Goal: Task Accomplishment & Management: Complete application form

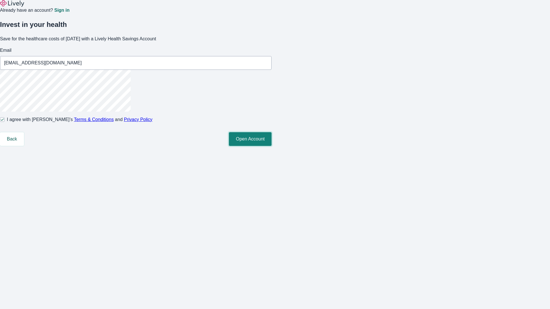
click at [271, 146] on button "Open Account" at bounding box center [250, 139] width 43 height 14
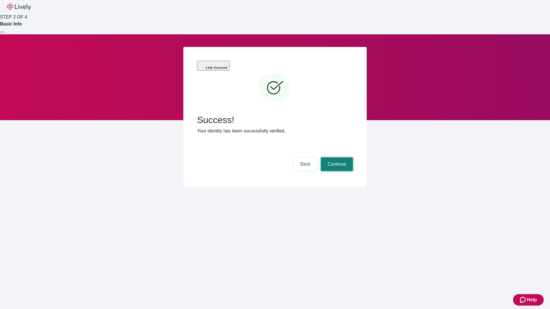
click at [336, 157] on button "Continue" at bounding box center [337, 164] width 32 height 14
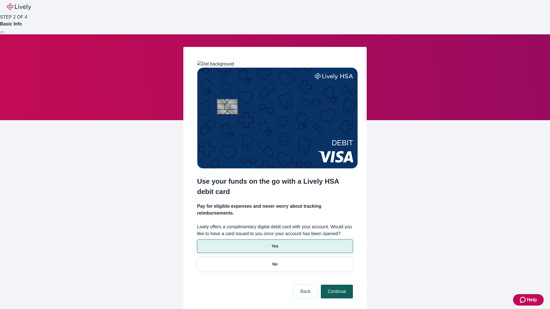
click at [275, 243] on p "Yes" at bounding box center [274, 246] width 7 height 6
click at [336, 285] on button "Continue" at bounding box center [337, 292] width 32 height 14
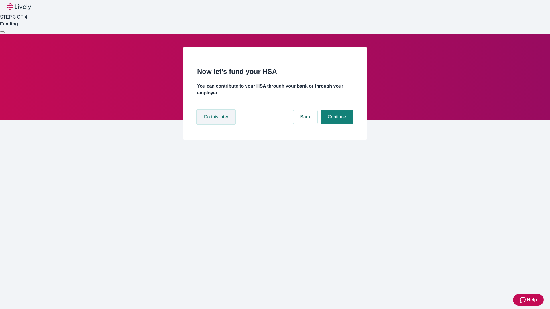
click at [217, 124] on button "Do this later" at bounding box center [216, 117] width 38 height 14
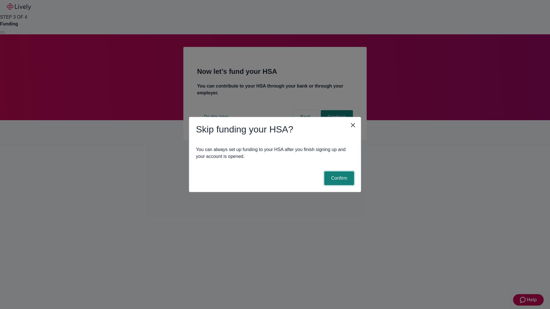
click at [338, 178] on button "Confirm" at bounding box center [339, 179] width 30 height 14
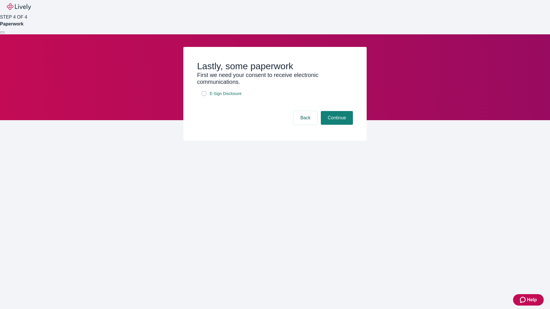
click at [204, 96] on input "E-Sign Disclosure" at bounding box center [204, 93] width 5 height 5
checkbox input "true"
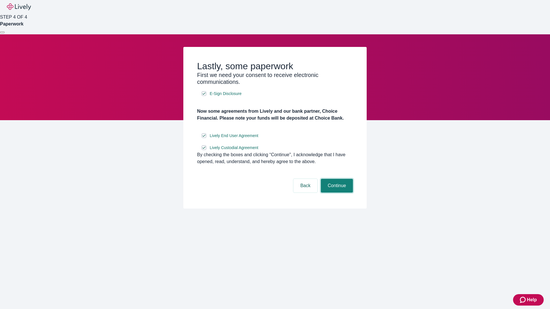
click at [336, 193] on button "Continue" at bounding box center [337, 186] width 32 height 14
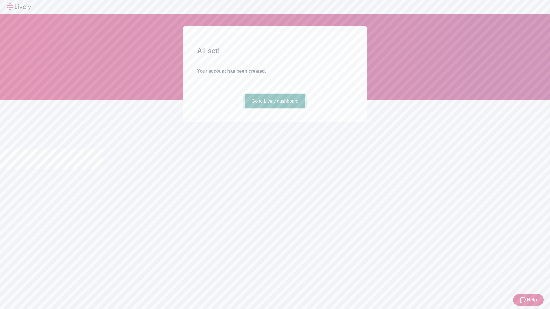
click at [275, 108] on link "Go to Lively dashboard" at bounding box center [275, 101] width 61 height 14
